Goal: Download file/media

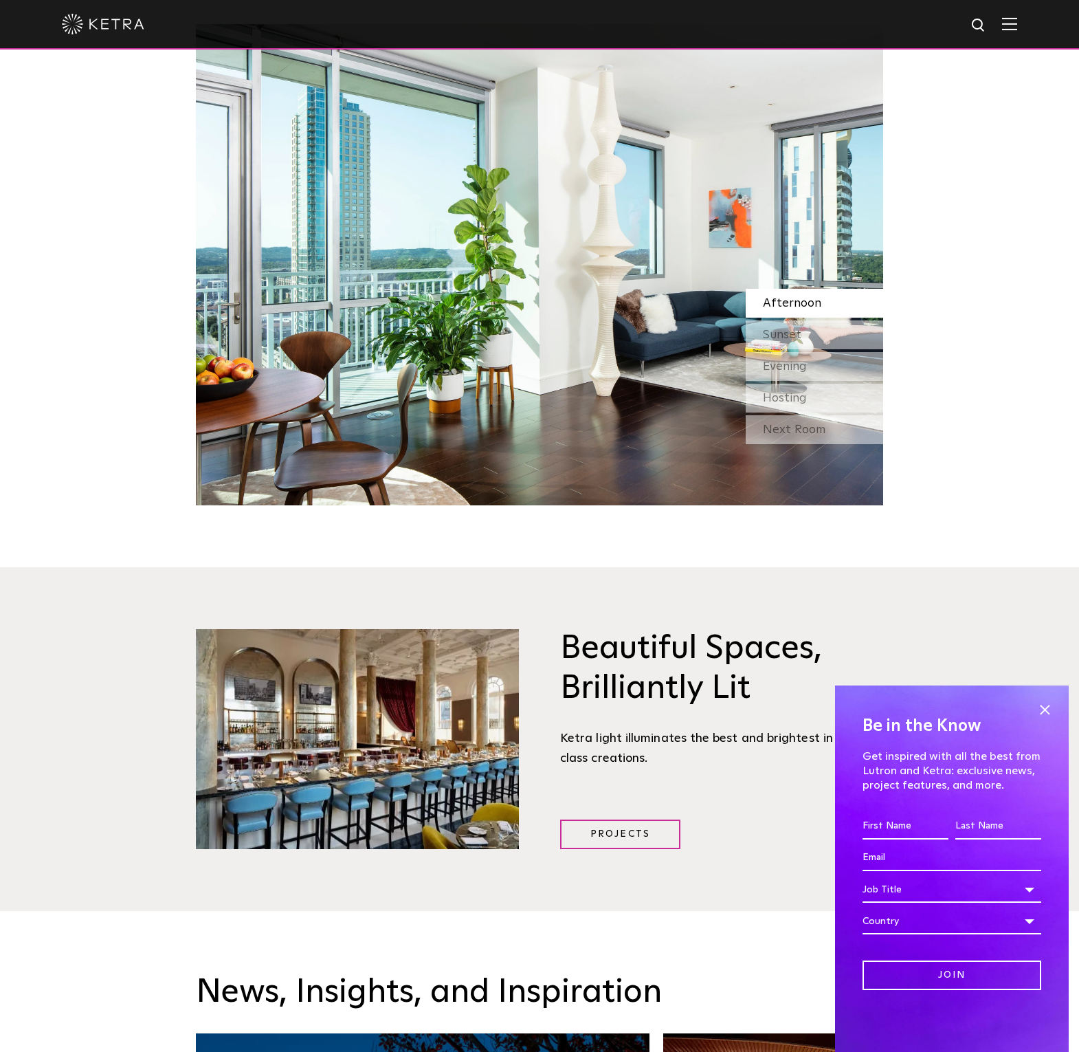
scroll to position [1704, 0]
click at [1046, 710] on span at bounding box center [1044, 709] width 21 height 21
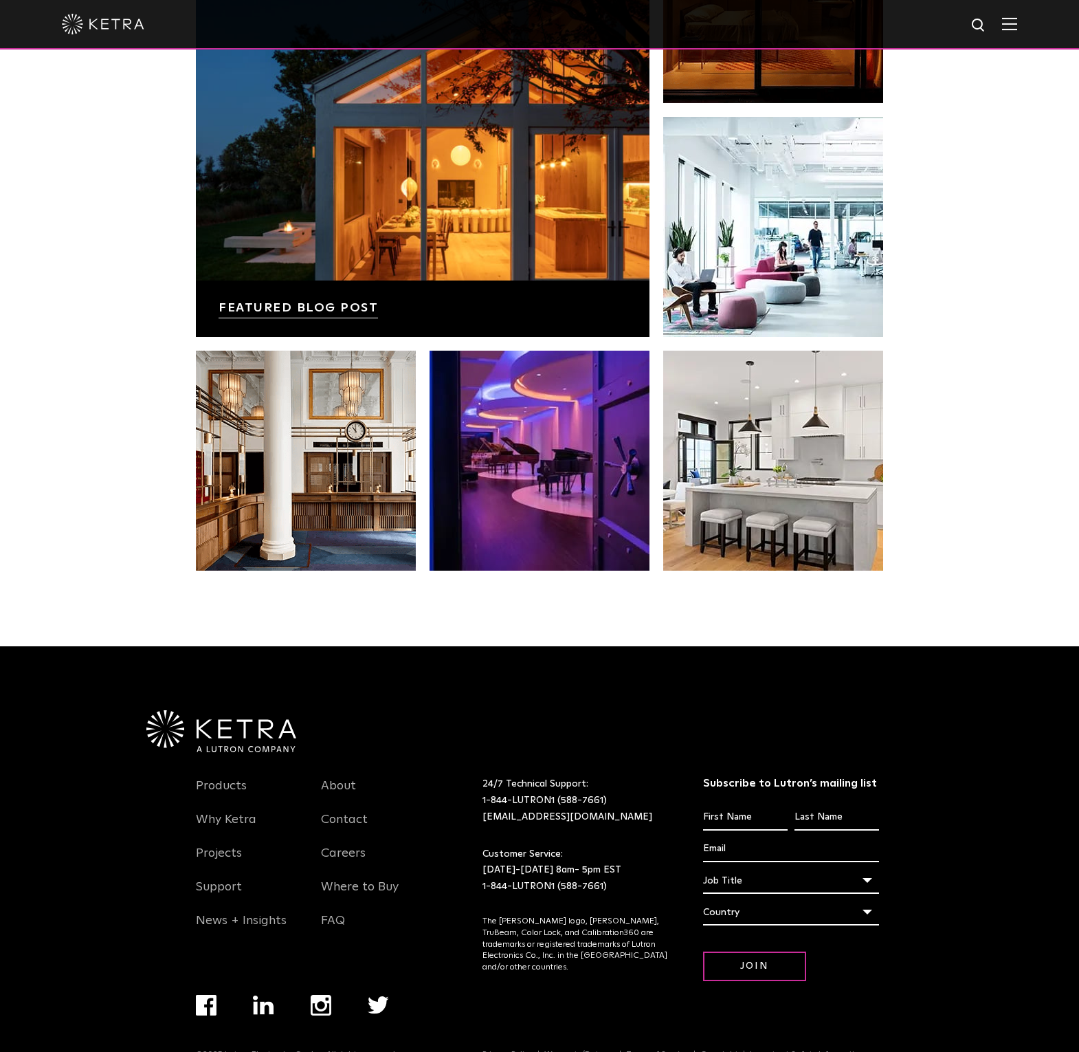
scroll to position [2888, 0]
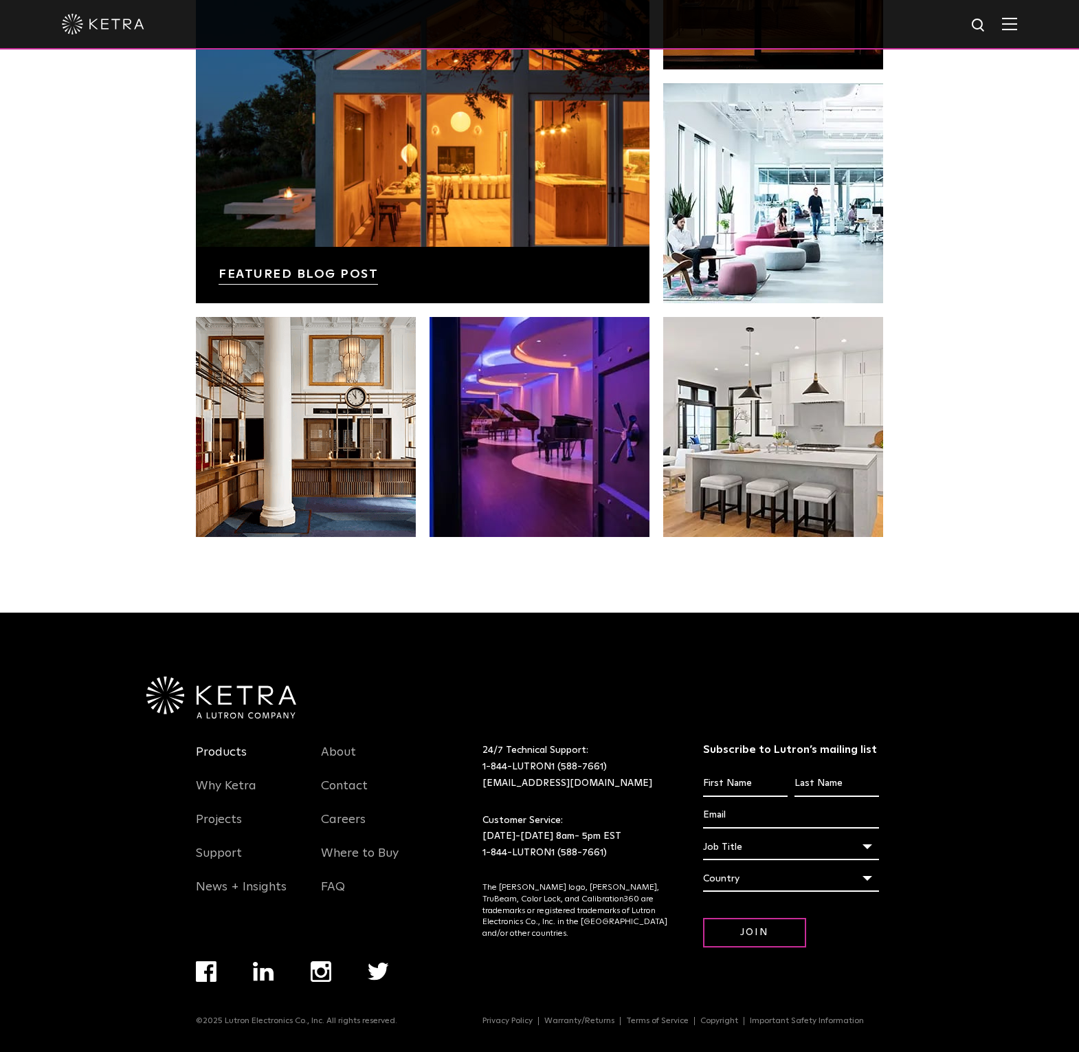
click at [228, 750] on link "Products" at bounding box center [221, 760] width 51 height 32
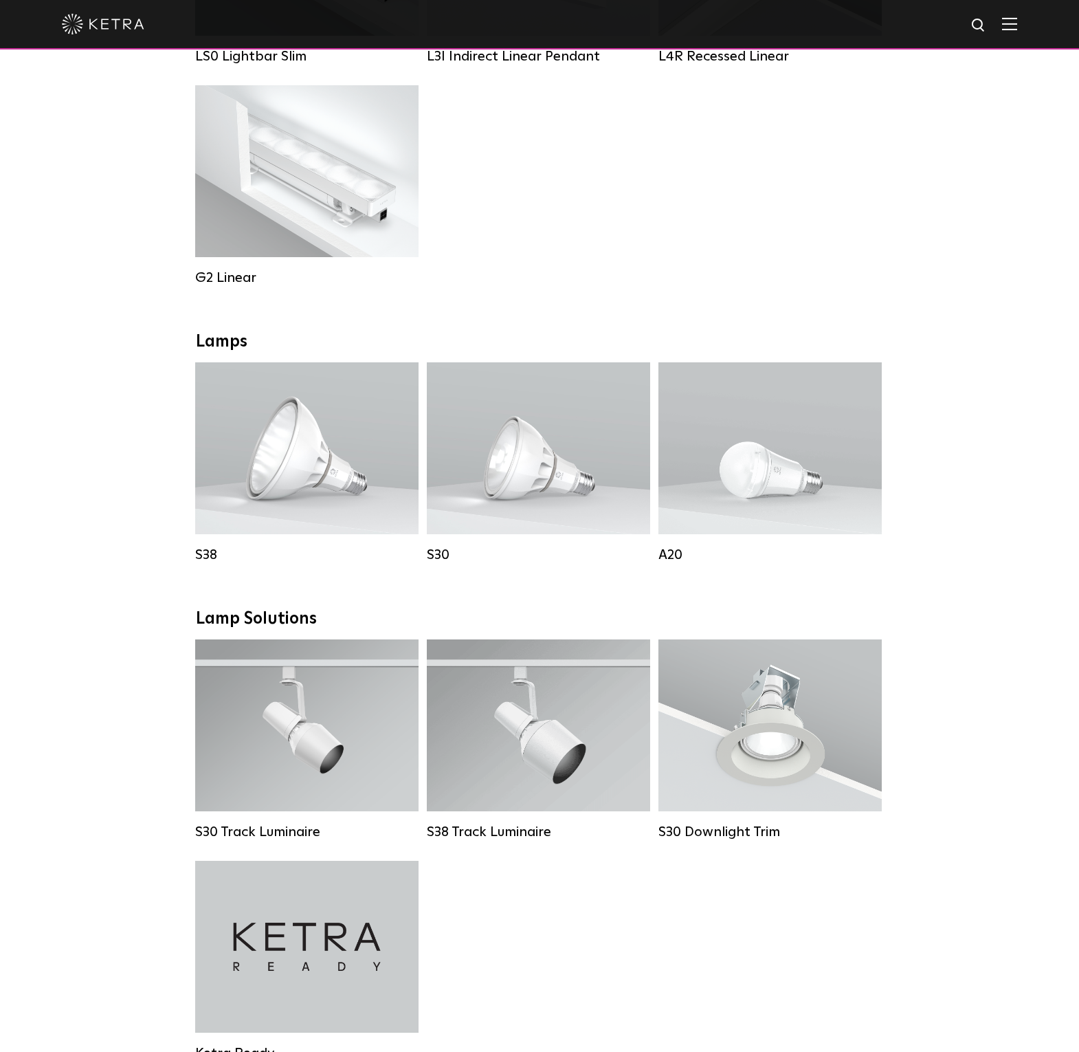
scroll to position [877, 0]
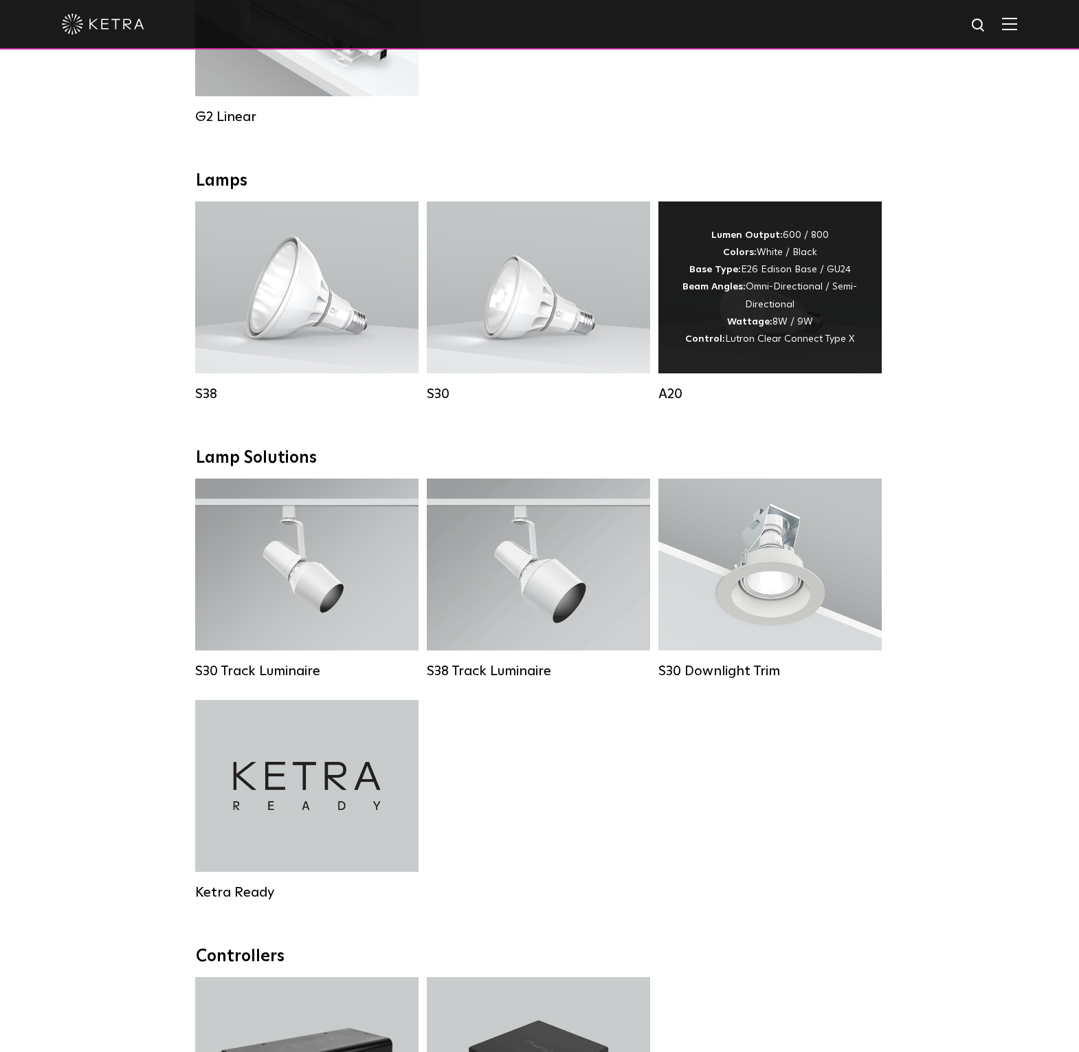
click at [841, 273] on div "Lumen Output: 600 / 800 Colors: White / Black Base Type: E26 Edison Base / GU24…" at bounding box center [770, 287] width 182 height 121
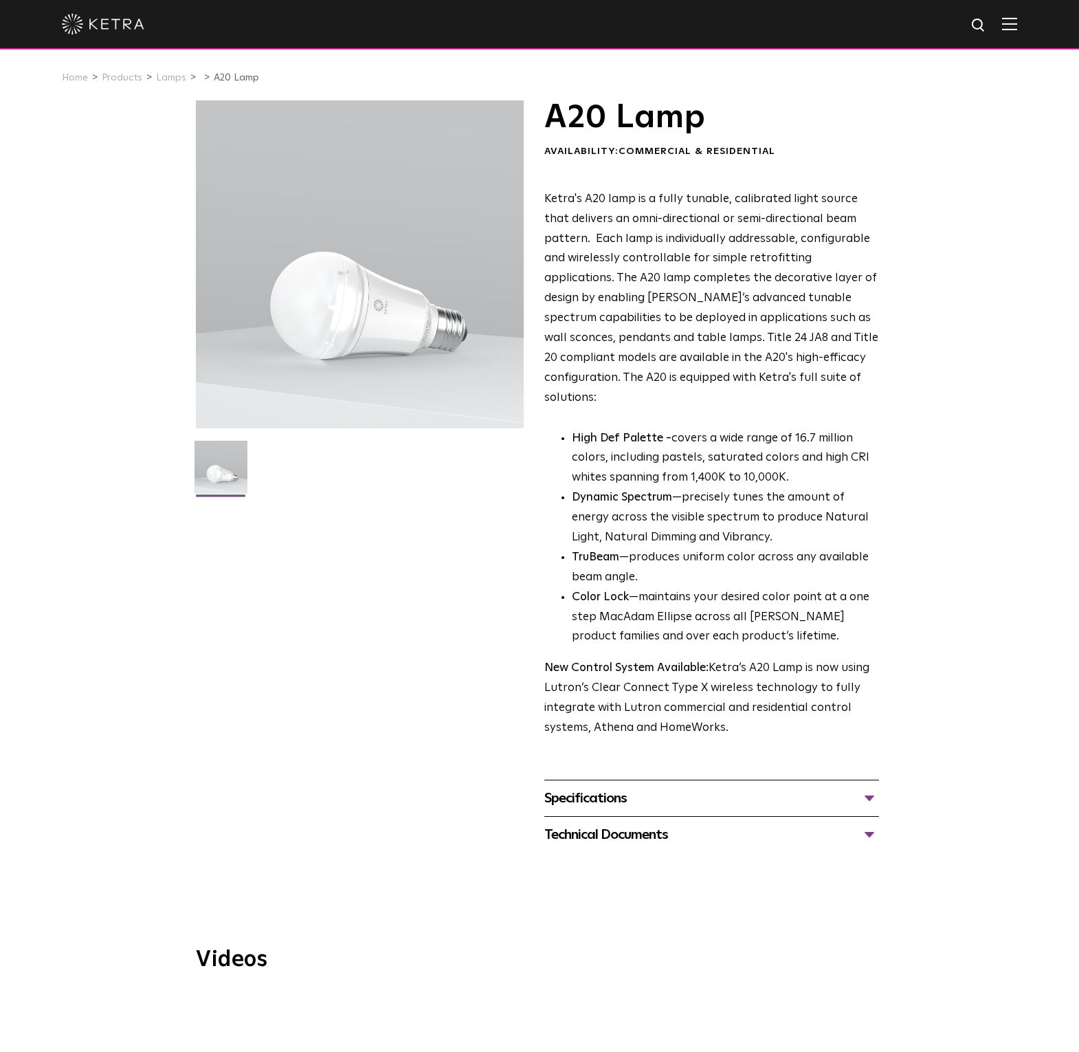
click at [709, 823] on div "Technical Documents" at bounding box center [711, 834] width 335 height 22
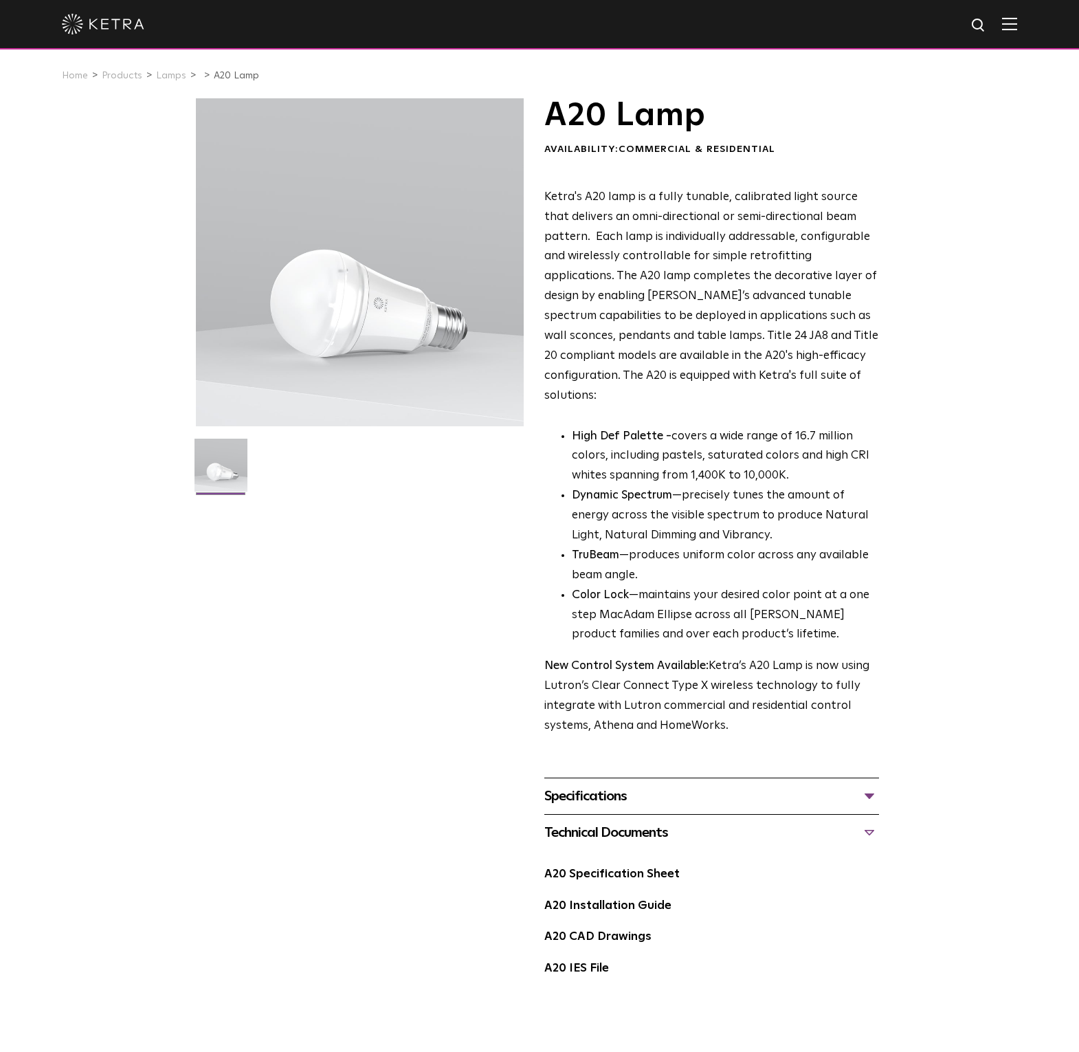
scroll to position [3, 0]
click at [637, 899] on link "A20 Installation Guide" at bounding box center [607, 905] width 127 height 12
